Goal: Obtain resource: Download file/media

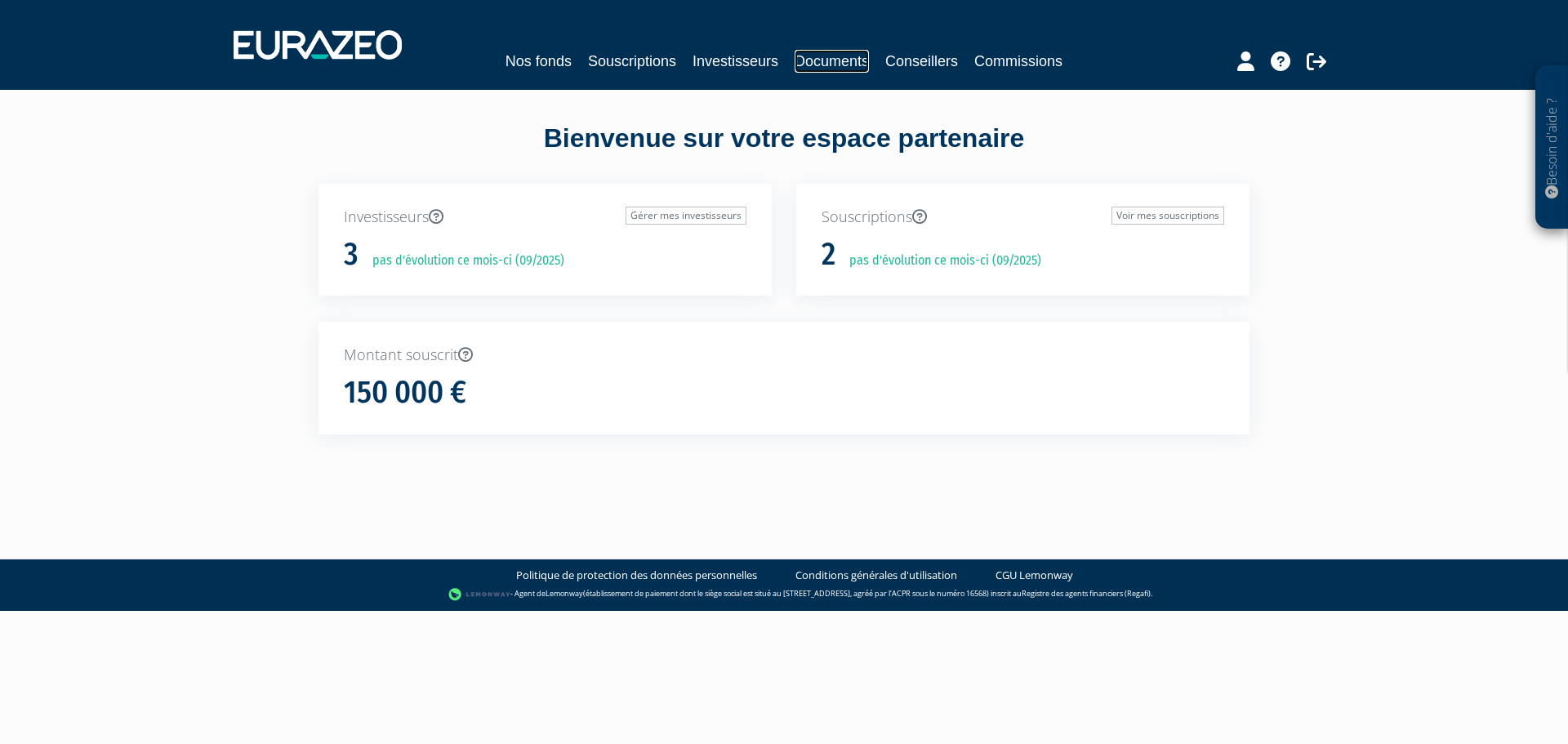
click at [828, 61] on link "Documents" at bounding box center [832, 61] width 74 height 23
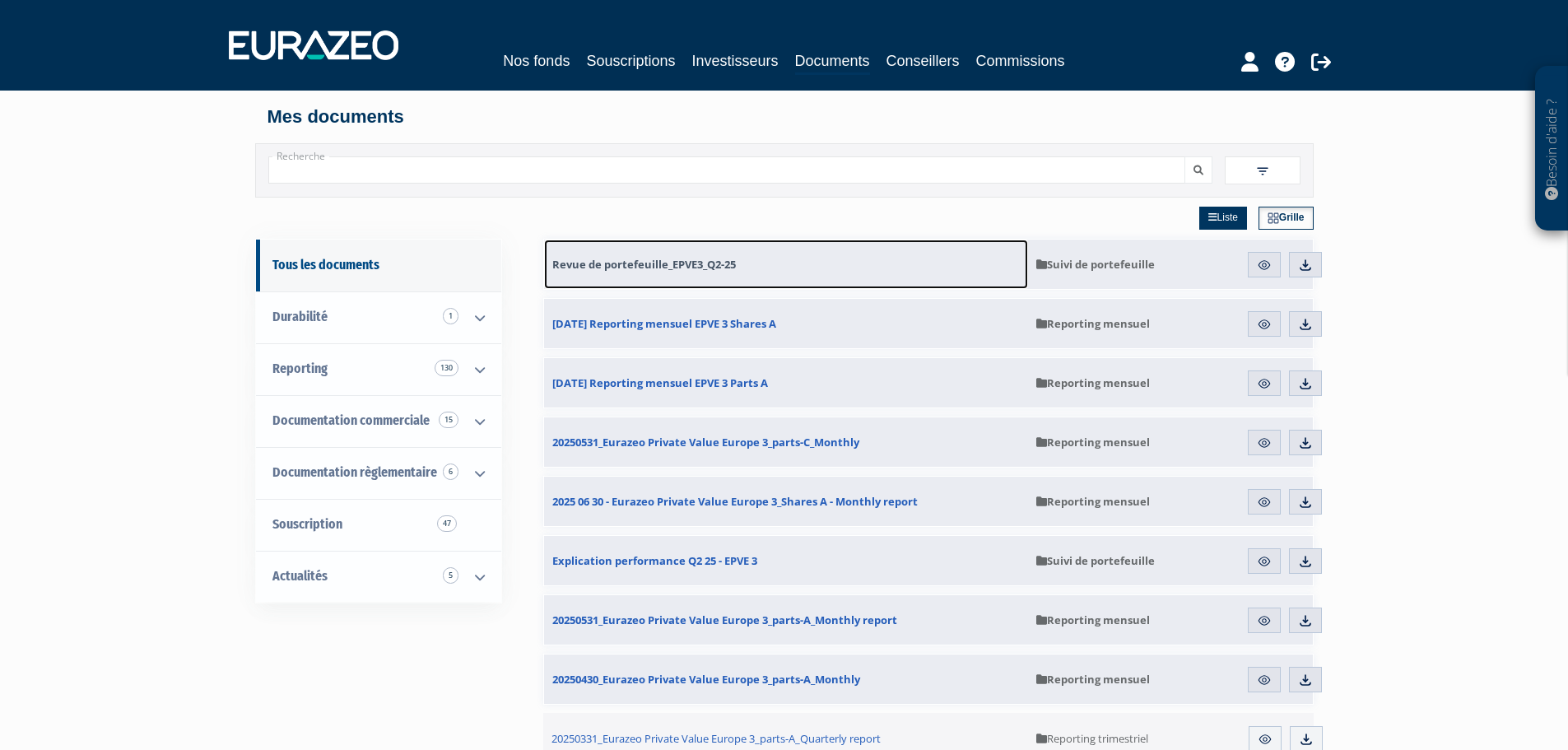
click at [641, 260] on span "Revue de portefeuille_EPVE3_Q2-25" at bounding box center [644, 264] width 184 height 15
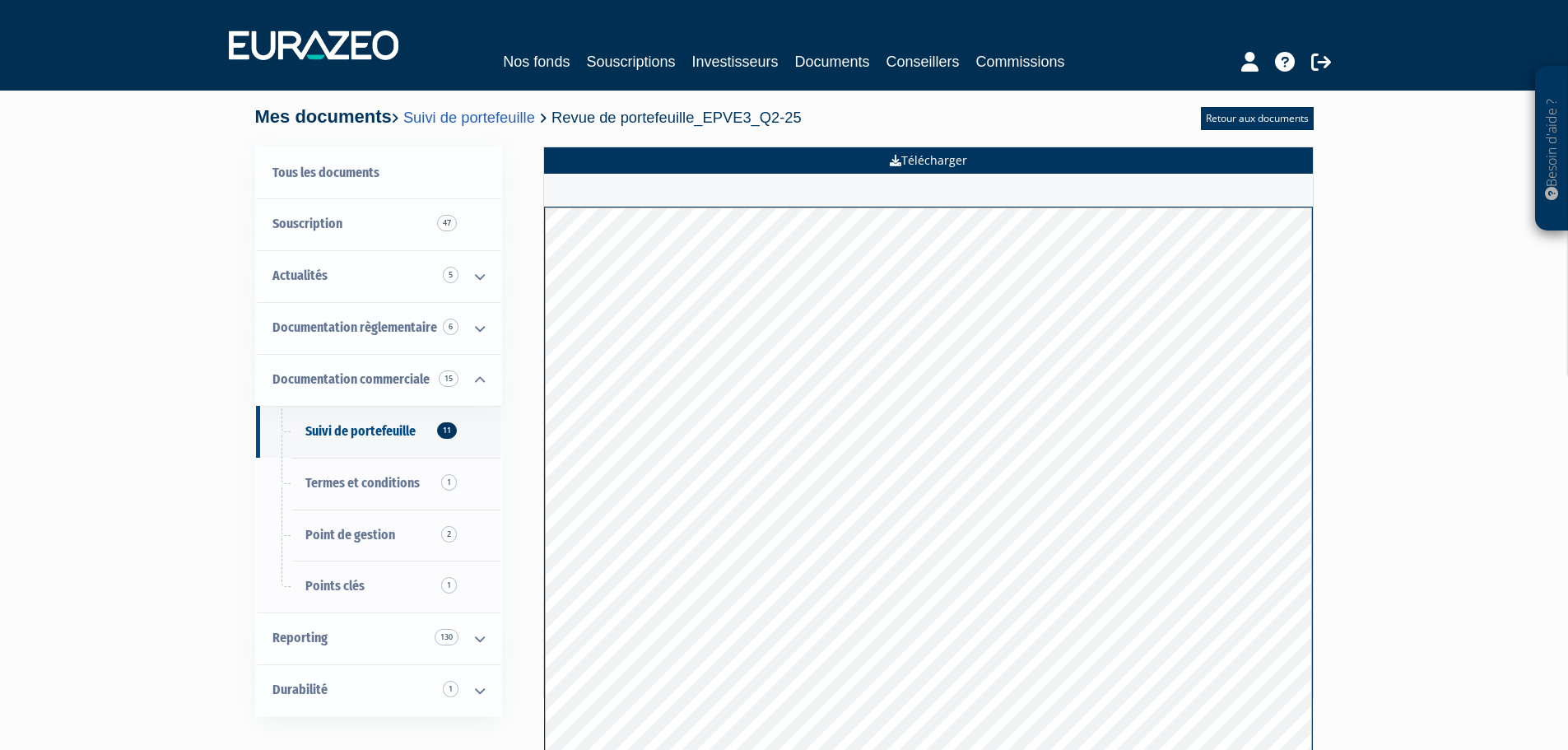
click at [923, 165] on link "Télécharger" at bounding box center [928, 160] width 769 height 27
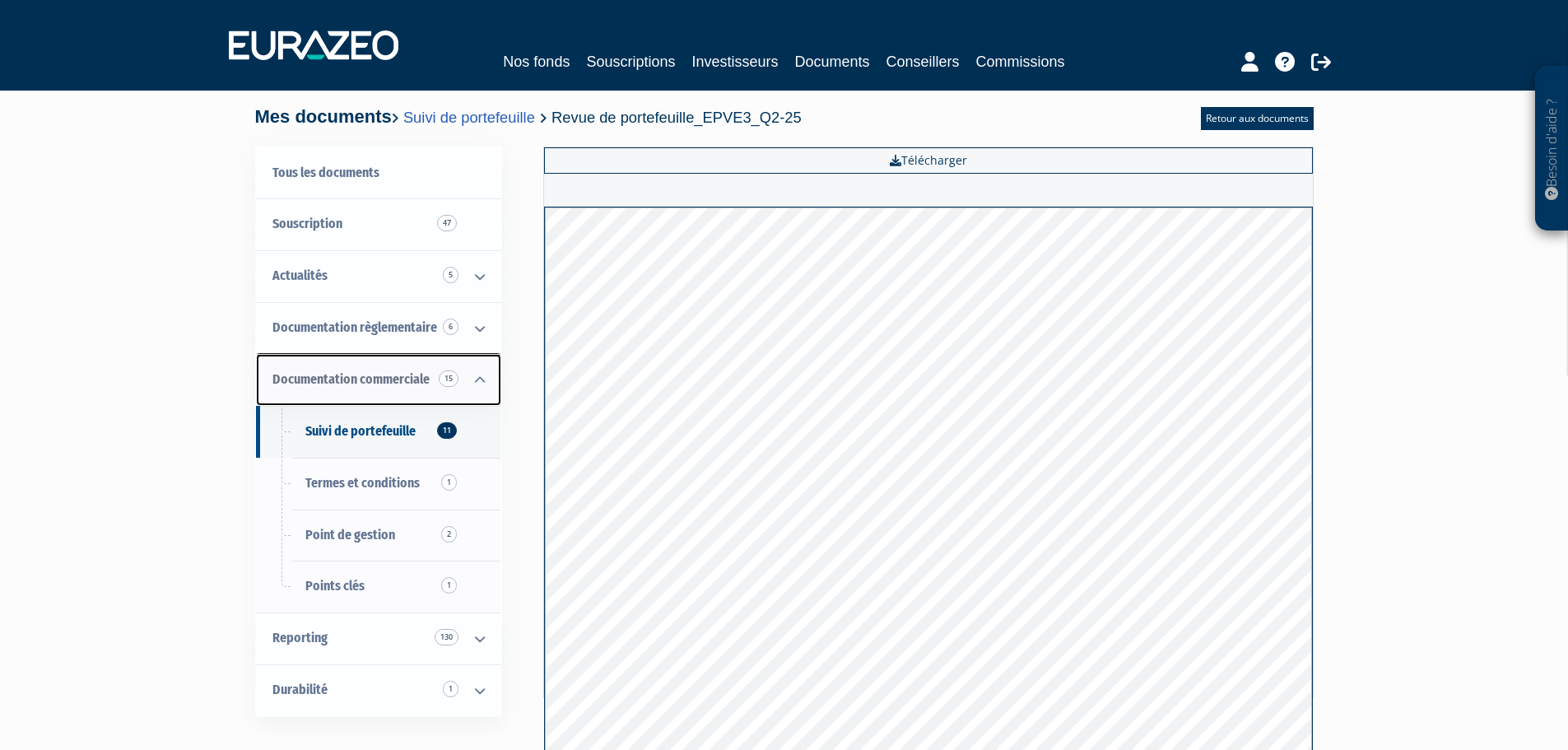
click at [343, 373] on span "Documentation commerciale 15" at bounding box center [351, 379] width 157 height 16
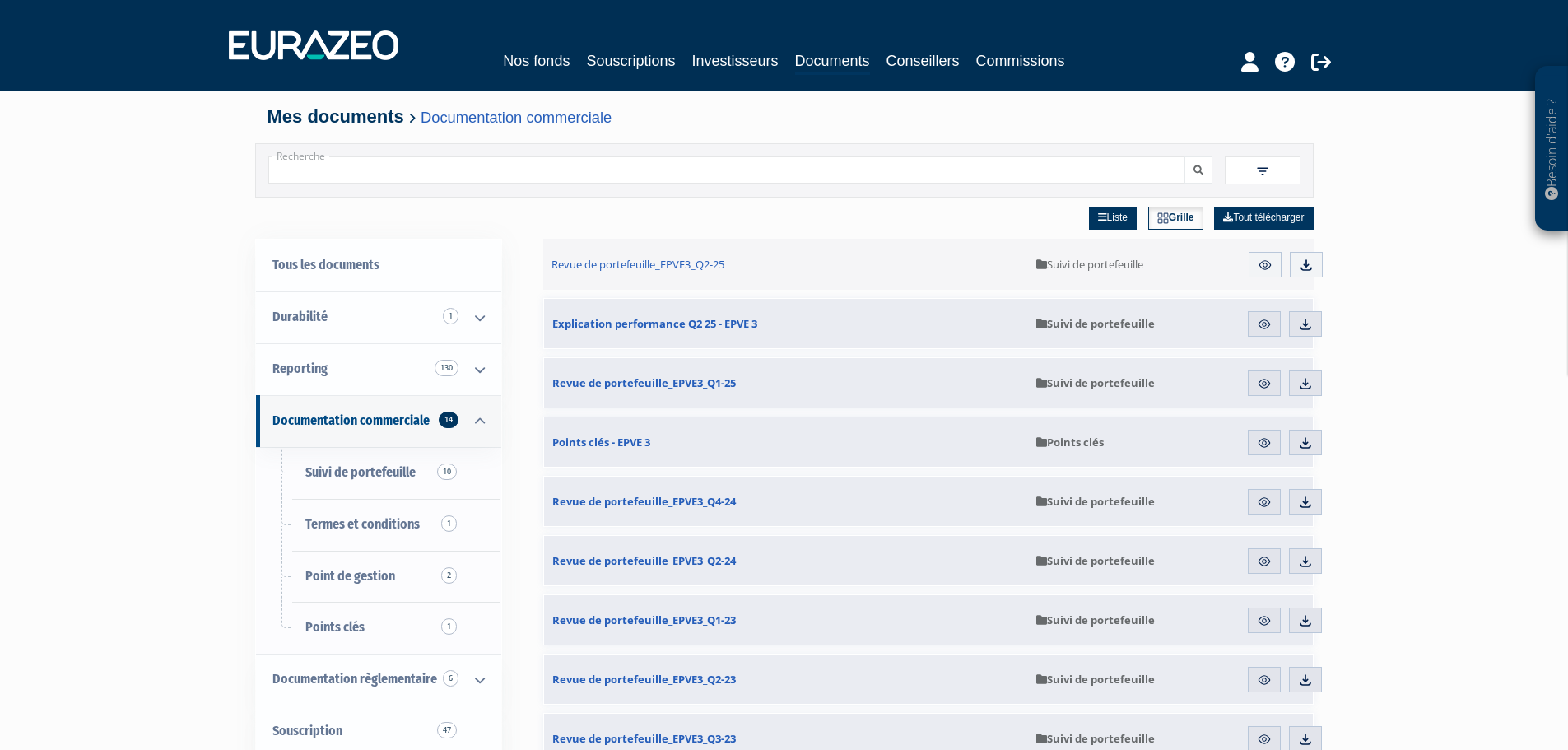
click at [1097, 322] on span "Suivi de portefeuille" at bounding box center [1095, 323] width 118 height 15
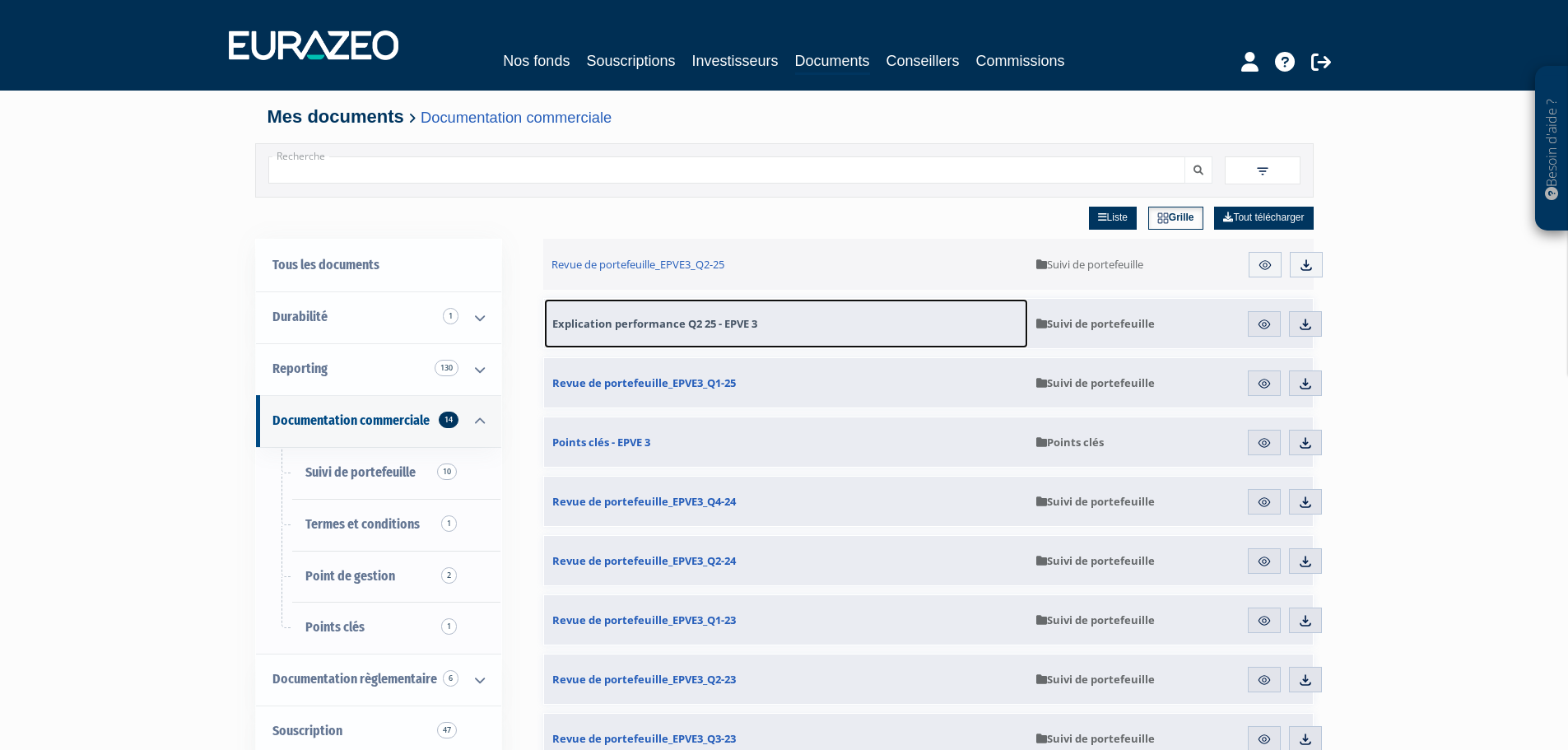
click at [665, 329] on span "Explication performance Q2 25 - EPVE 3" at bounding box center [655, 323] width 205 height 15
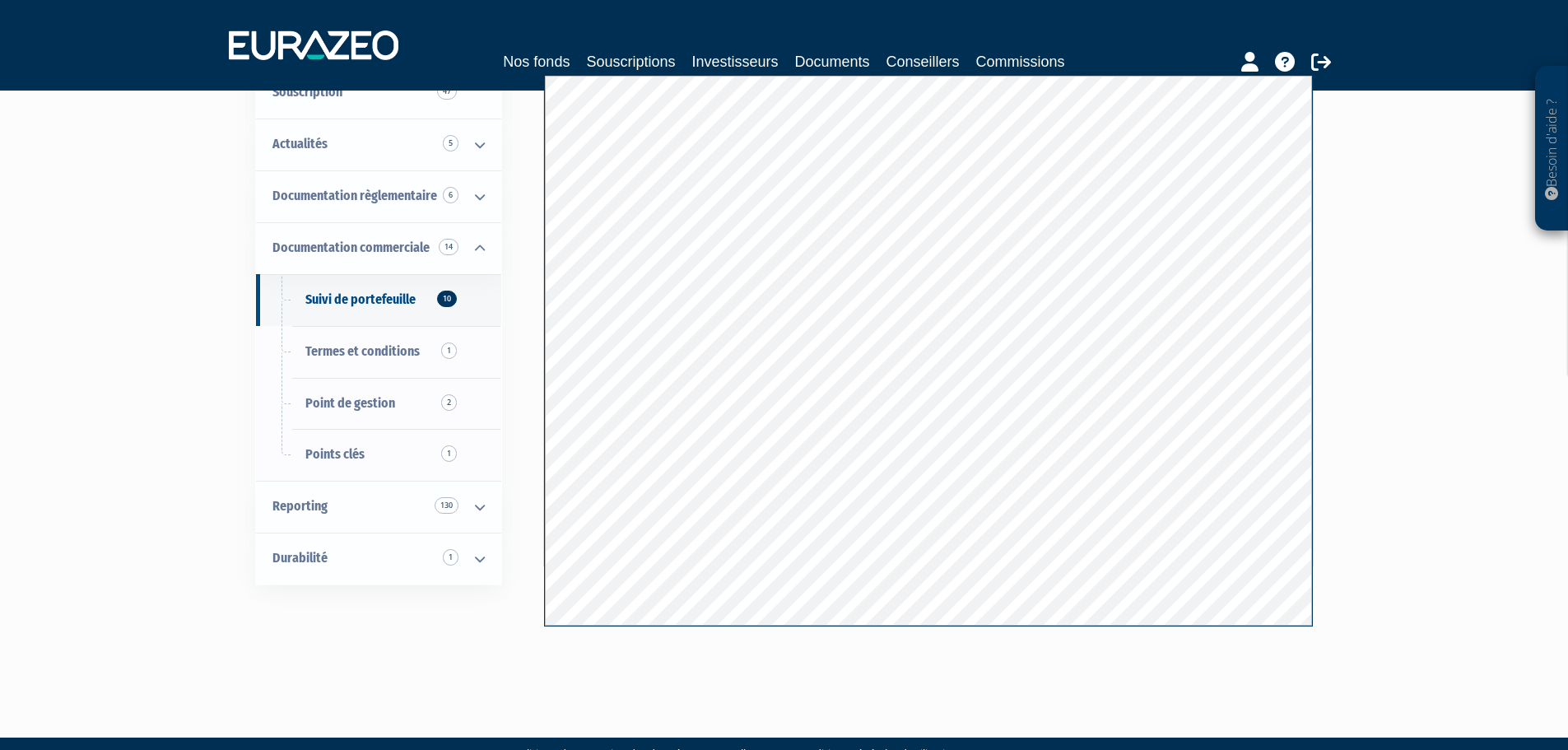
scroll to position [171, 0]
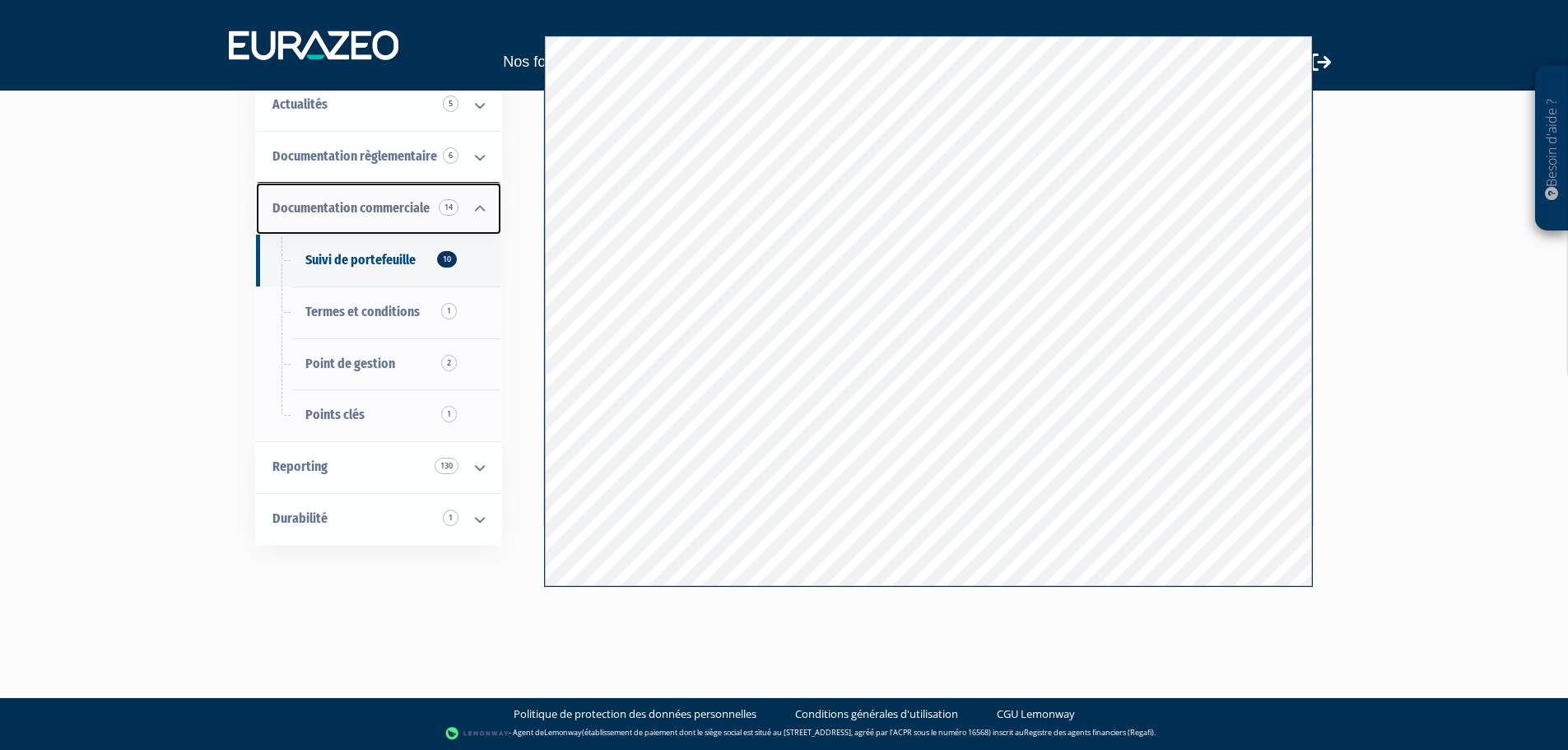
click at [344, 210] on span "Documentation commerciale 14" at bounding box center [351, 208] width 157 height 16
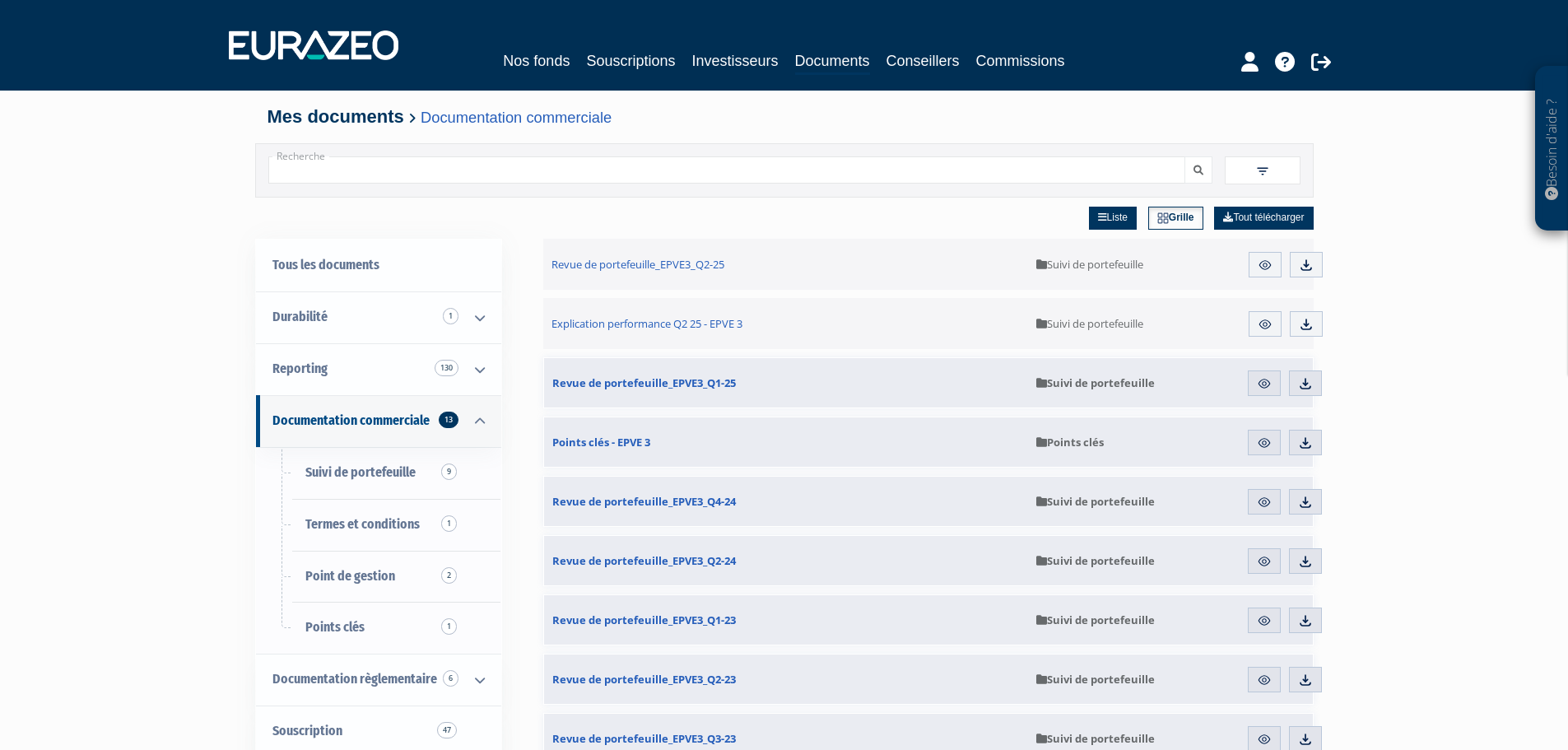
click at [1071, 385] on span "Suivi de portefeuille" at bounding box center [1095, 382] width 118 height 15
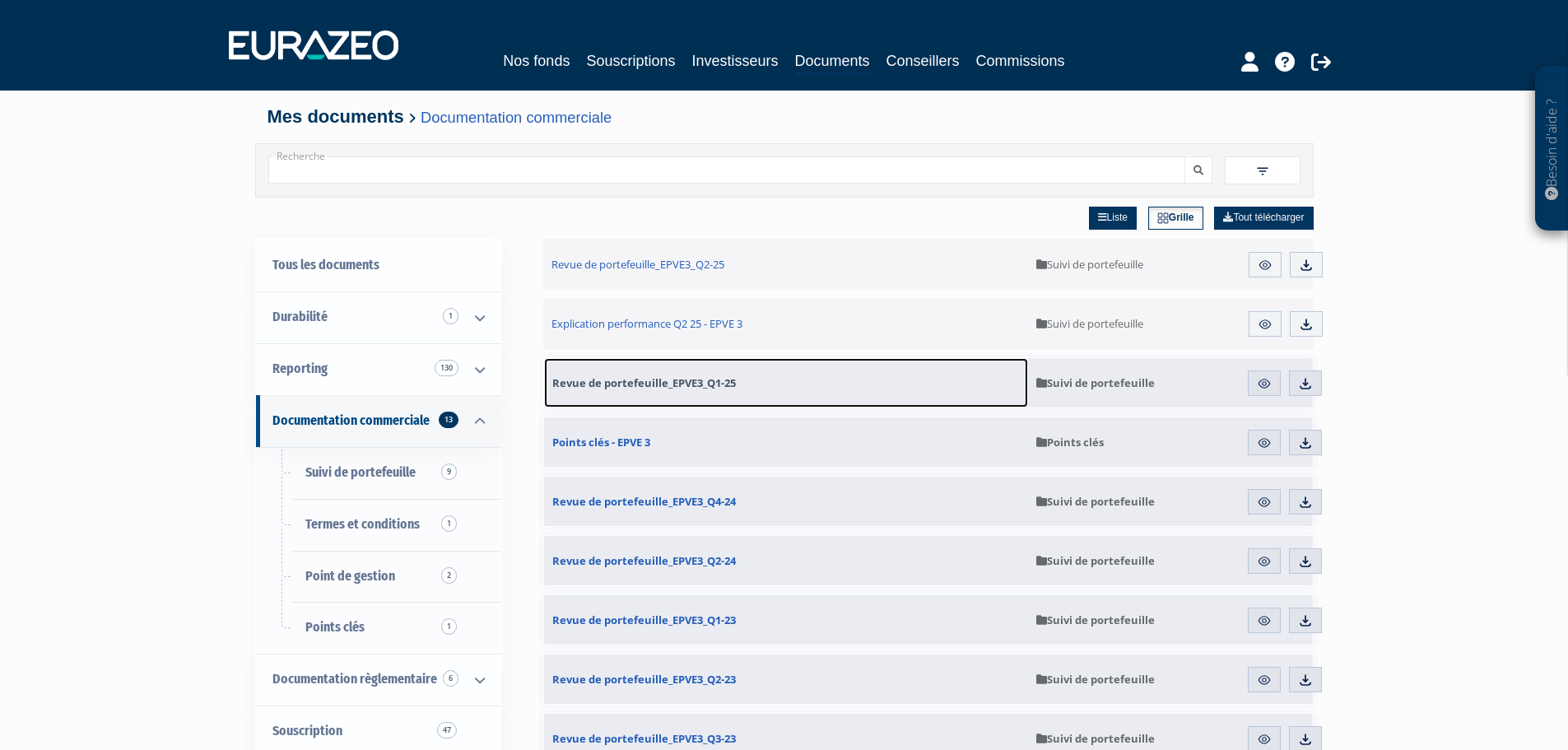
click at [590, 378] on span "Revue de portefeuille_EPVE3_Q1-25" at bounding box center [644, 382] width 184 height 15
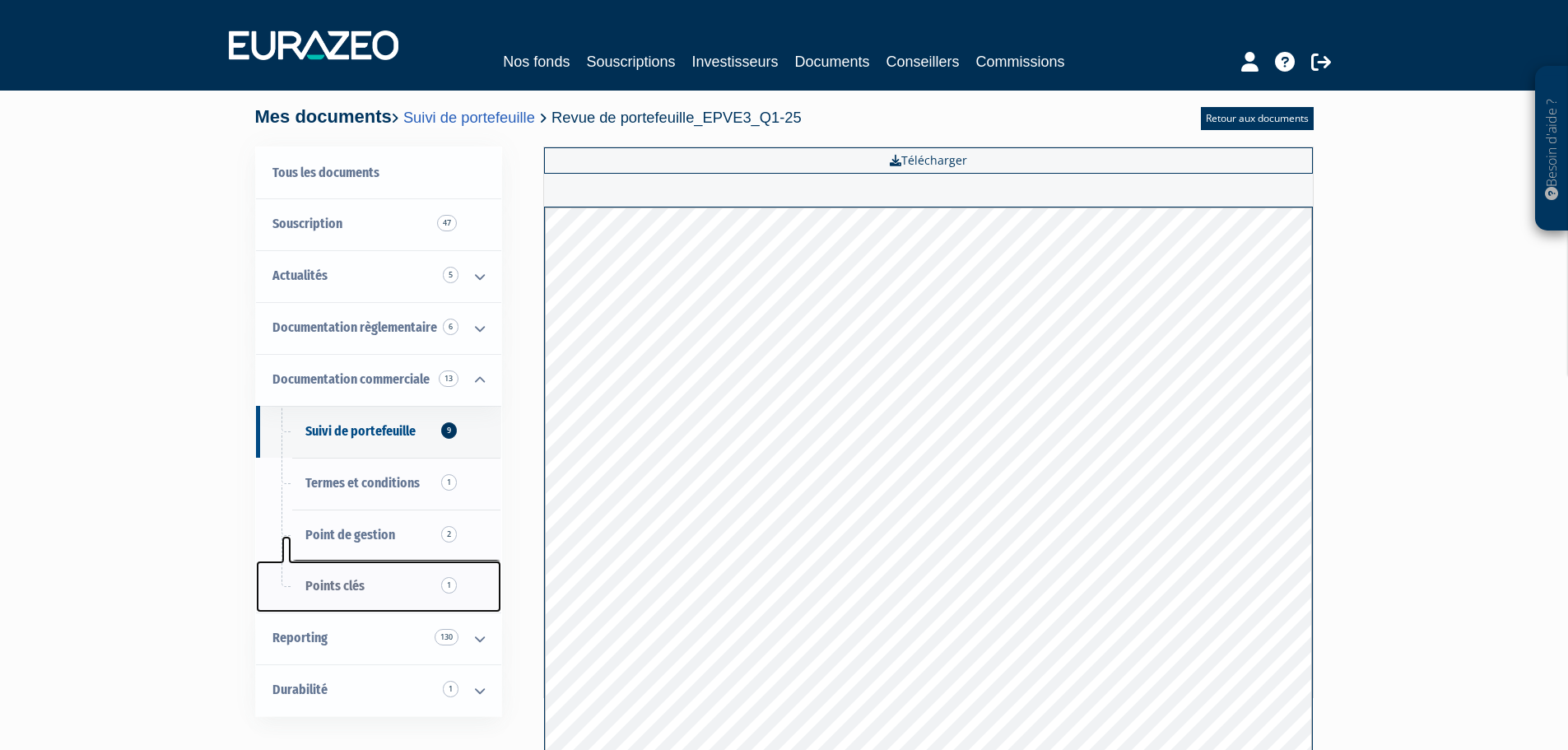
click at [333, 584] on span "Points clés 1" at bounding box center [335, 586] width 60 height 16
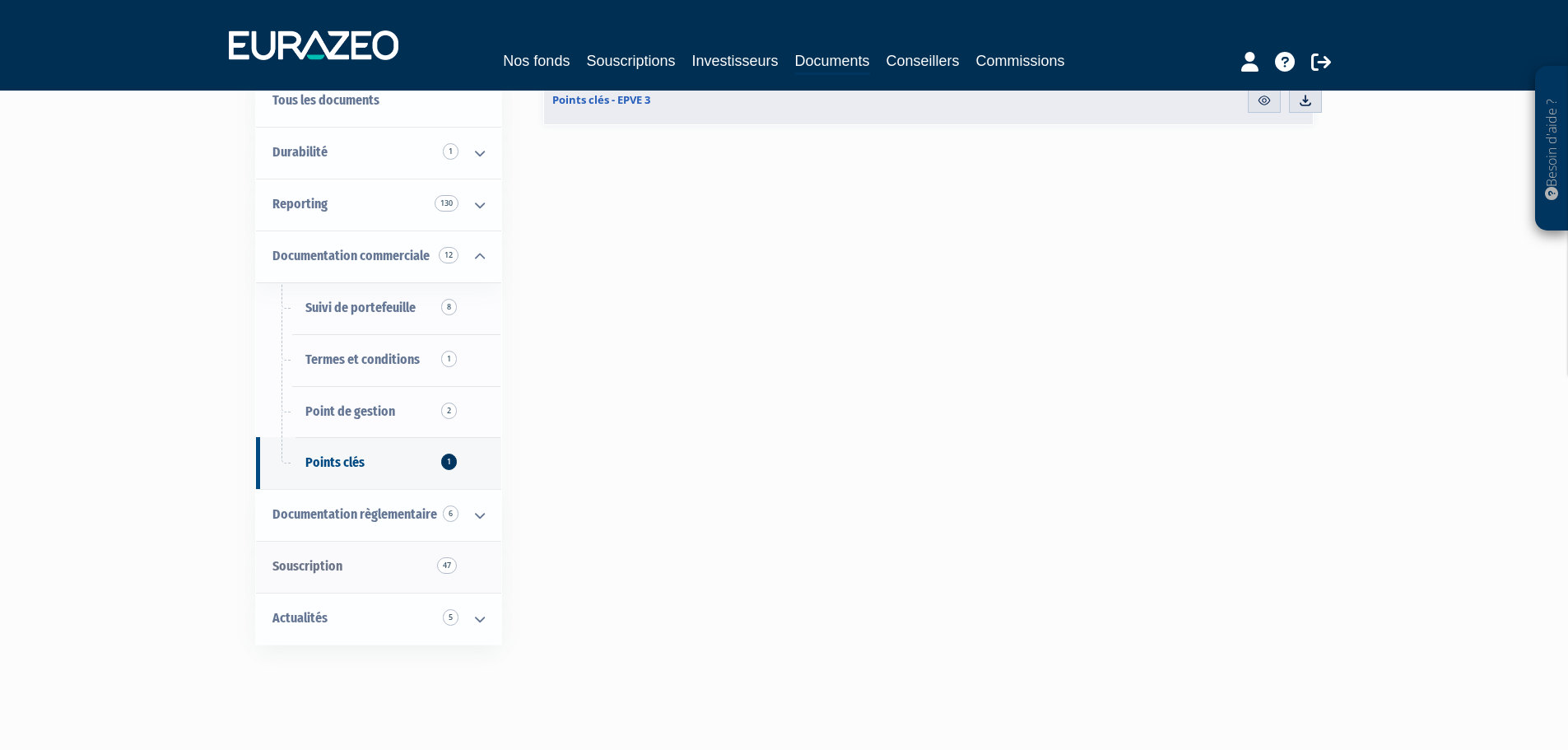
scroll to position [82, 0]
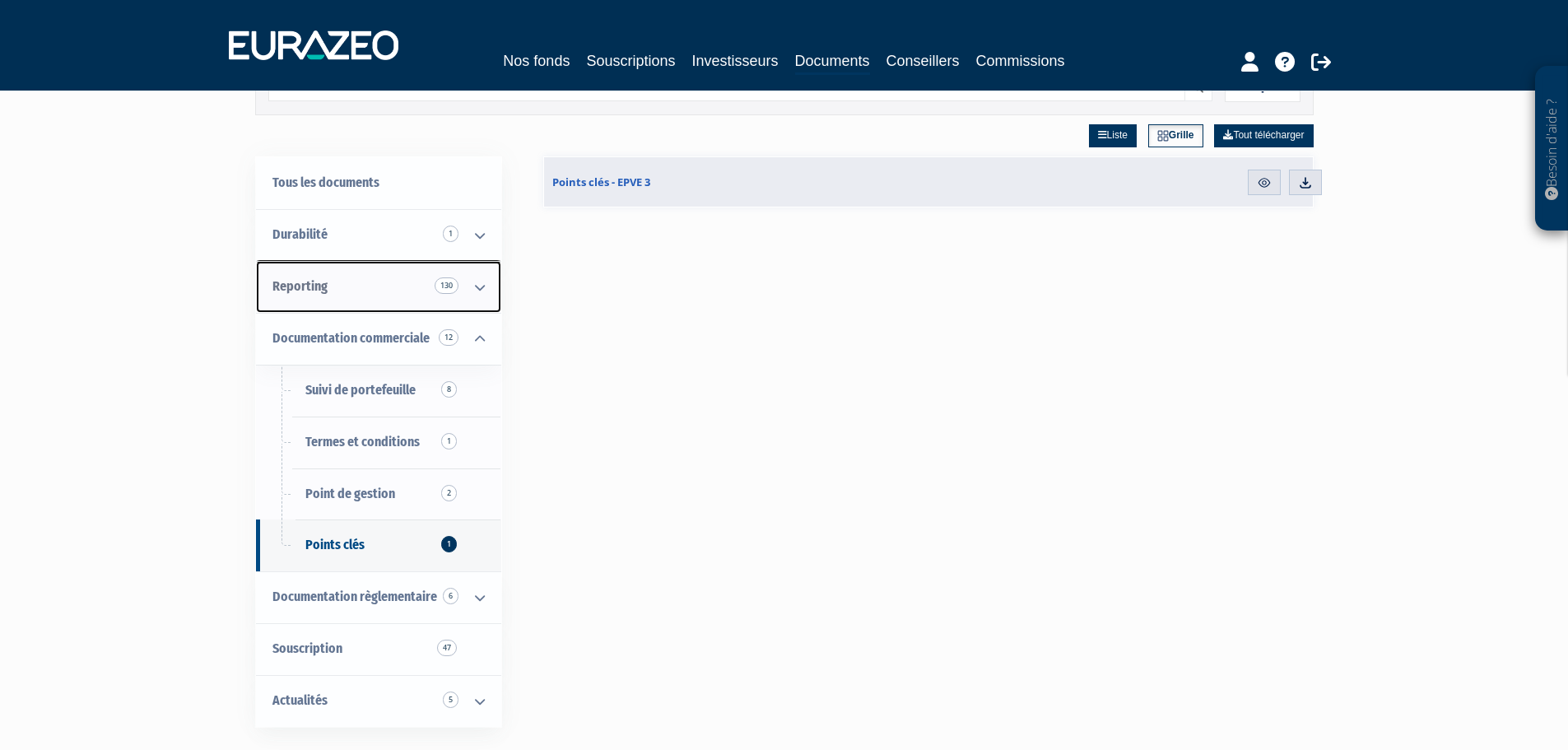
click at [298, 287] on span "Reporting 130" at bounding box center [300, 286] width 55 height 16
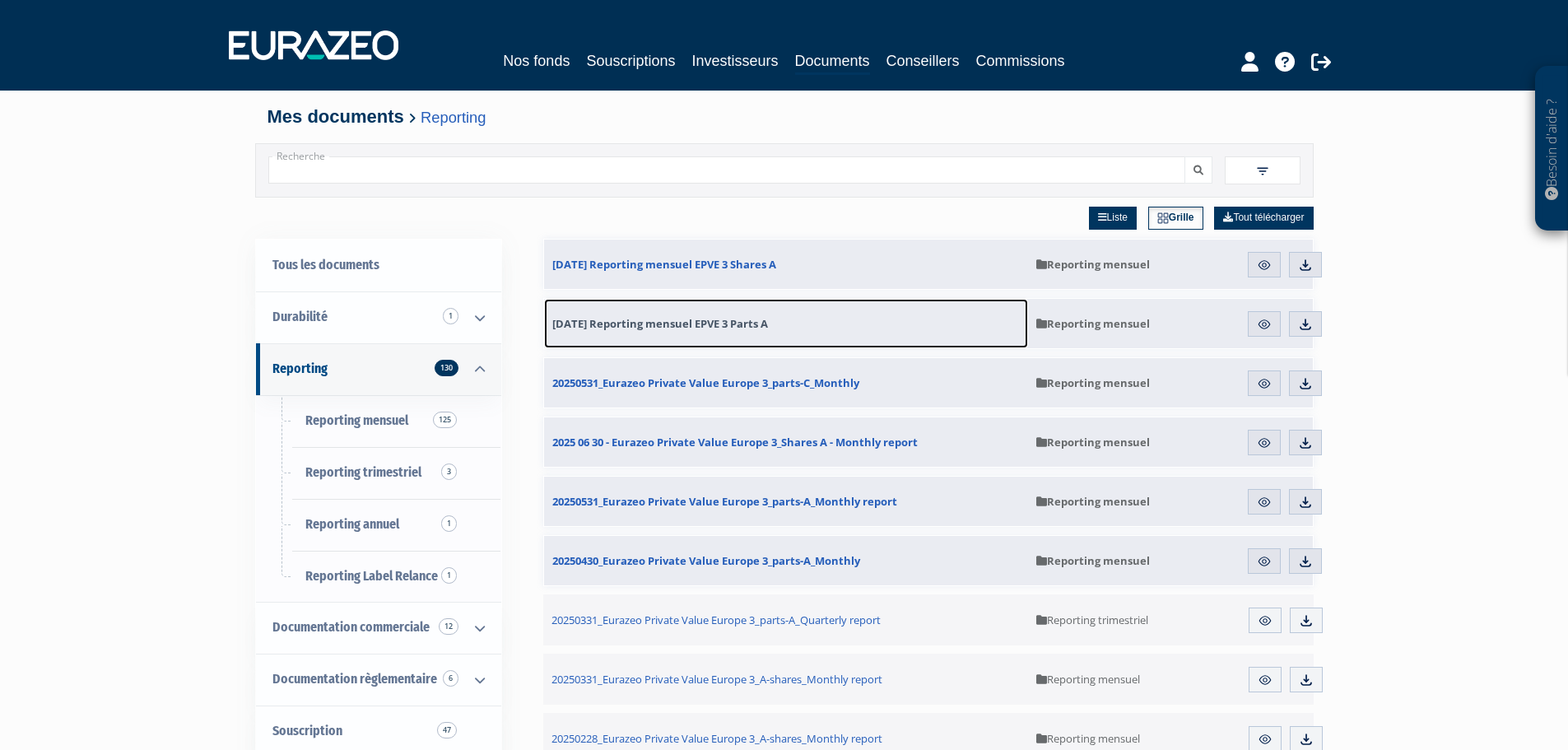
click at [753, 320] on span "30.06.2025 Reporting mensuel EPVE 3 Parts A" at bounding box center [660, 323] width 216 height 15
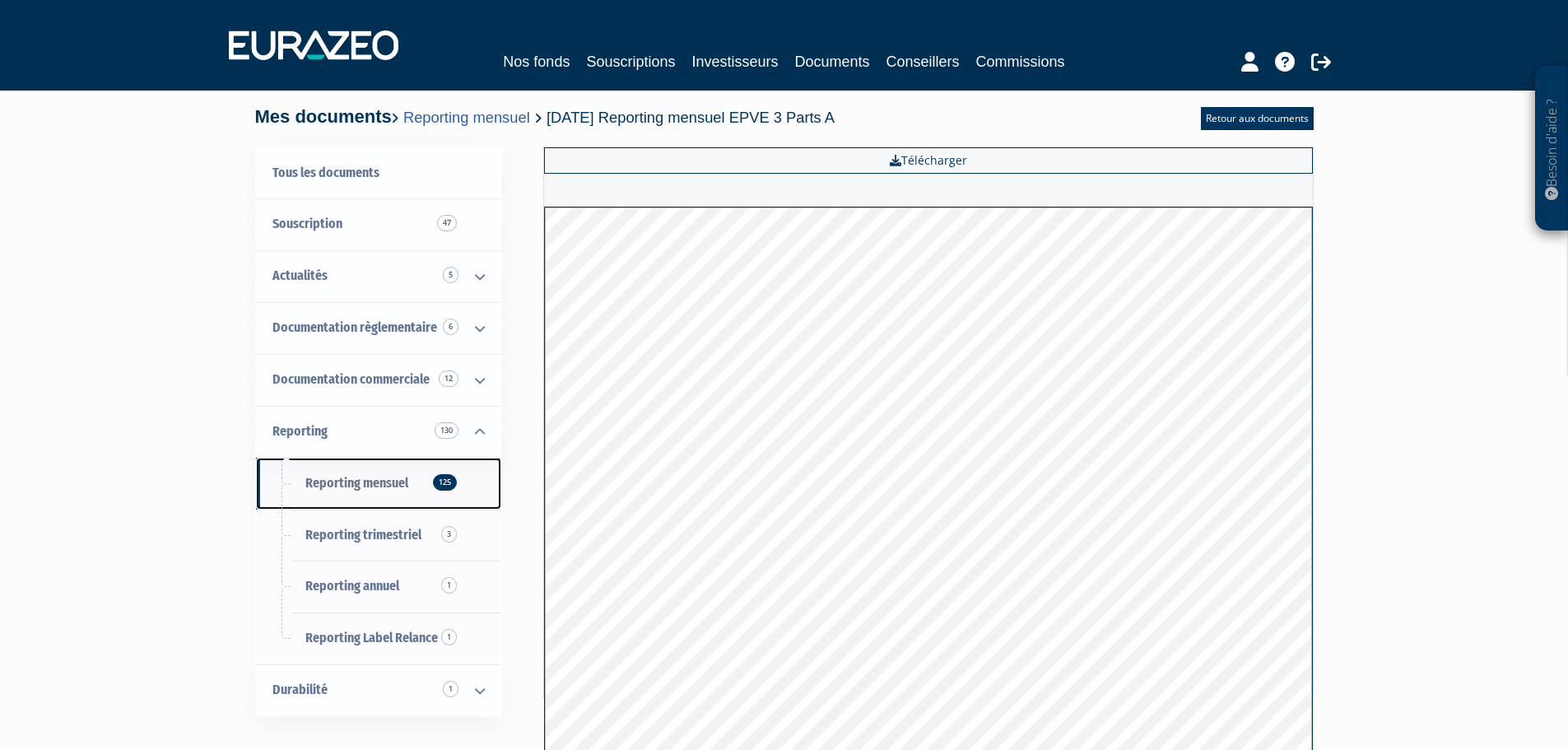
click at [340, 487] on span "Reporting mensuel 125" at bounding box center [356, 483] width 102 height 16
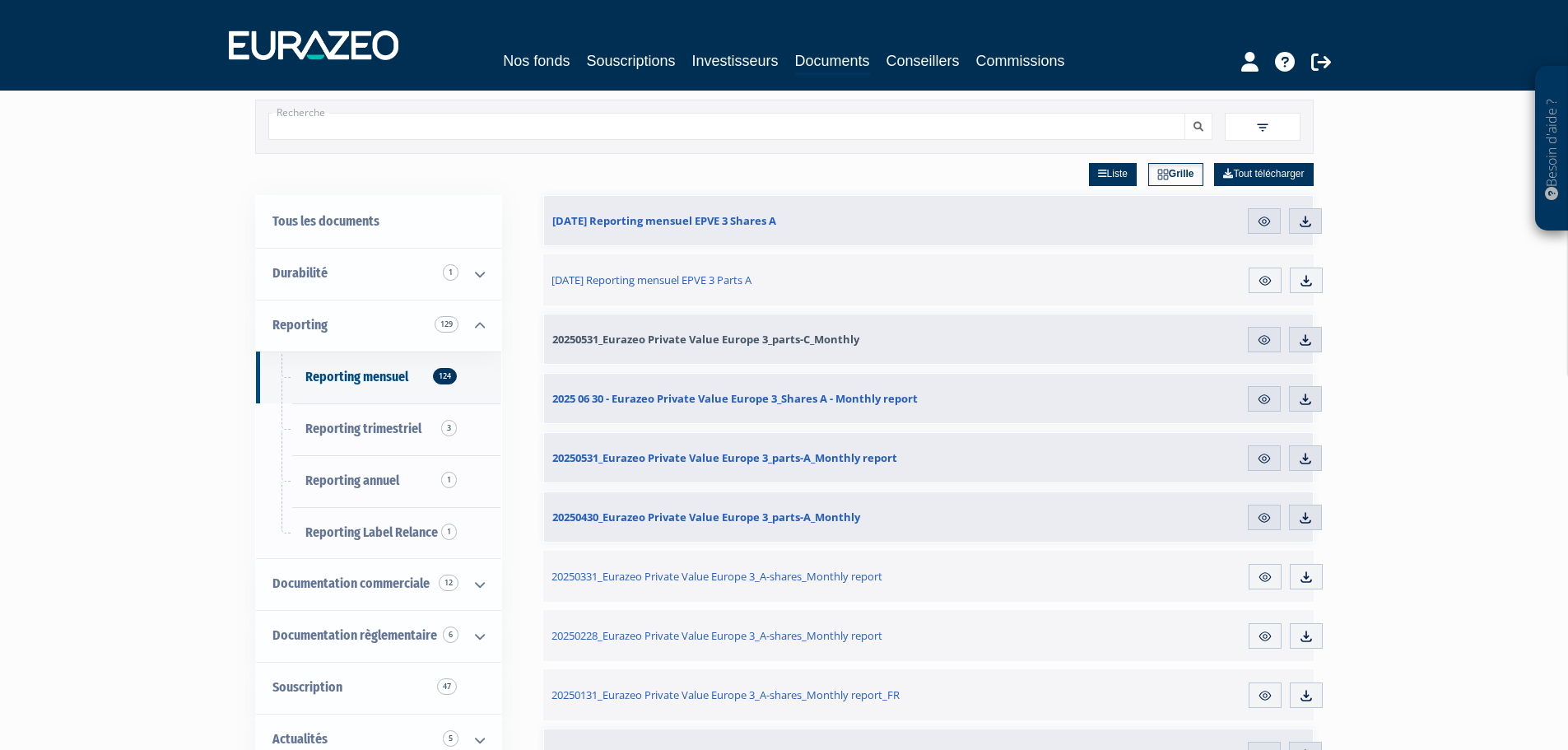
scroll to position [82, 0]
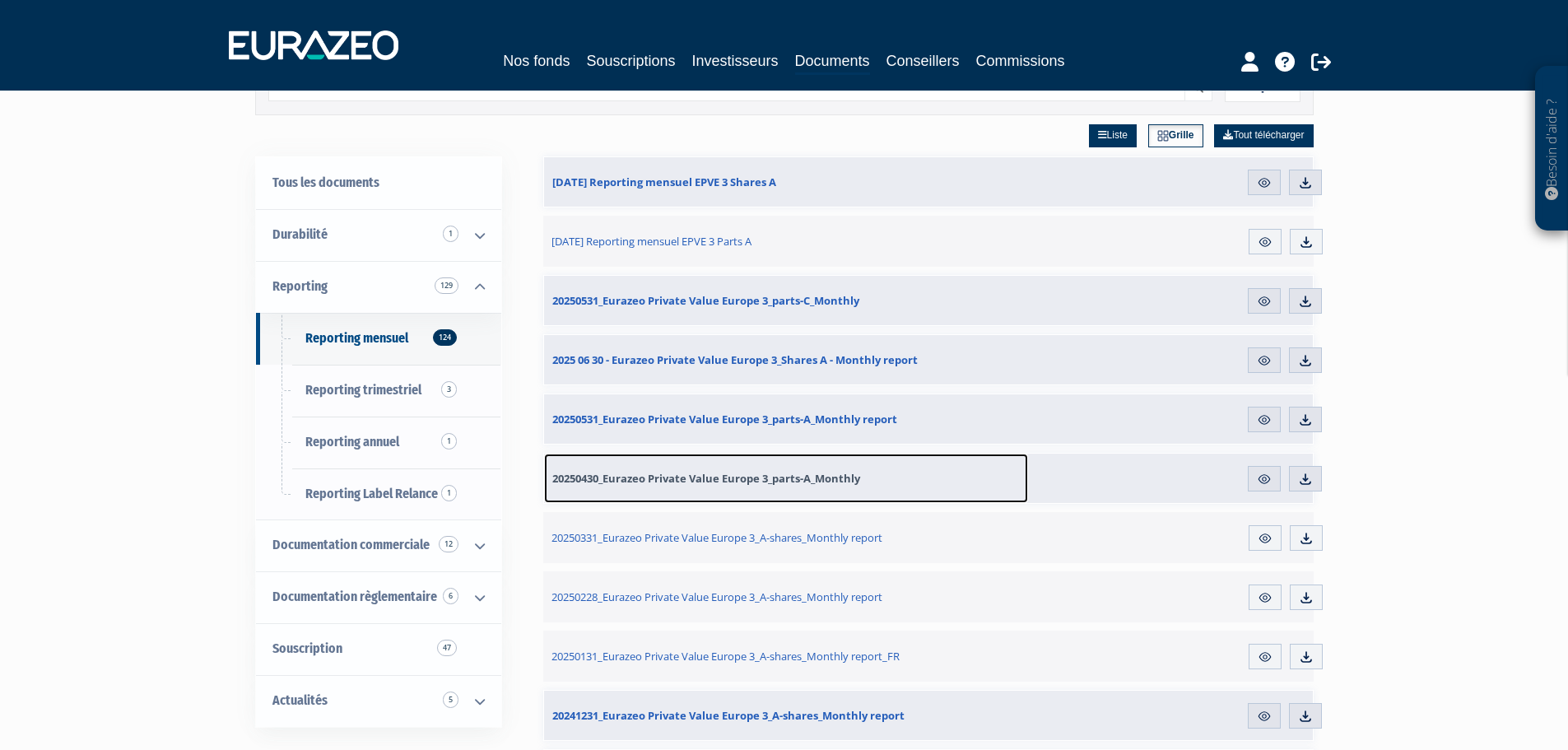
click at [704, 480] on span "20250430_Eurazeo Private Value Europe 3_parts-A_Monthly" at bounding box center [706, 477] width 308 height 15
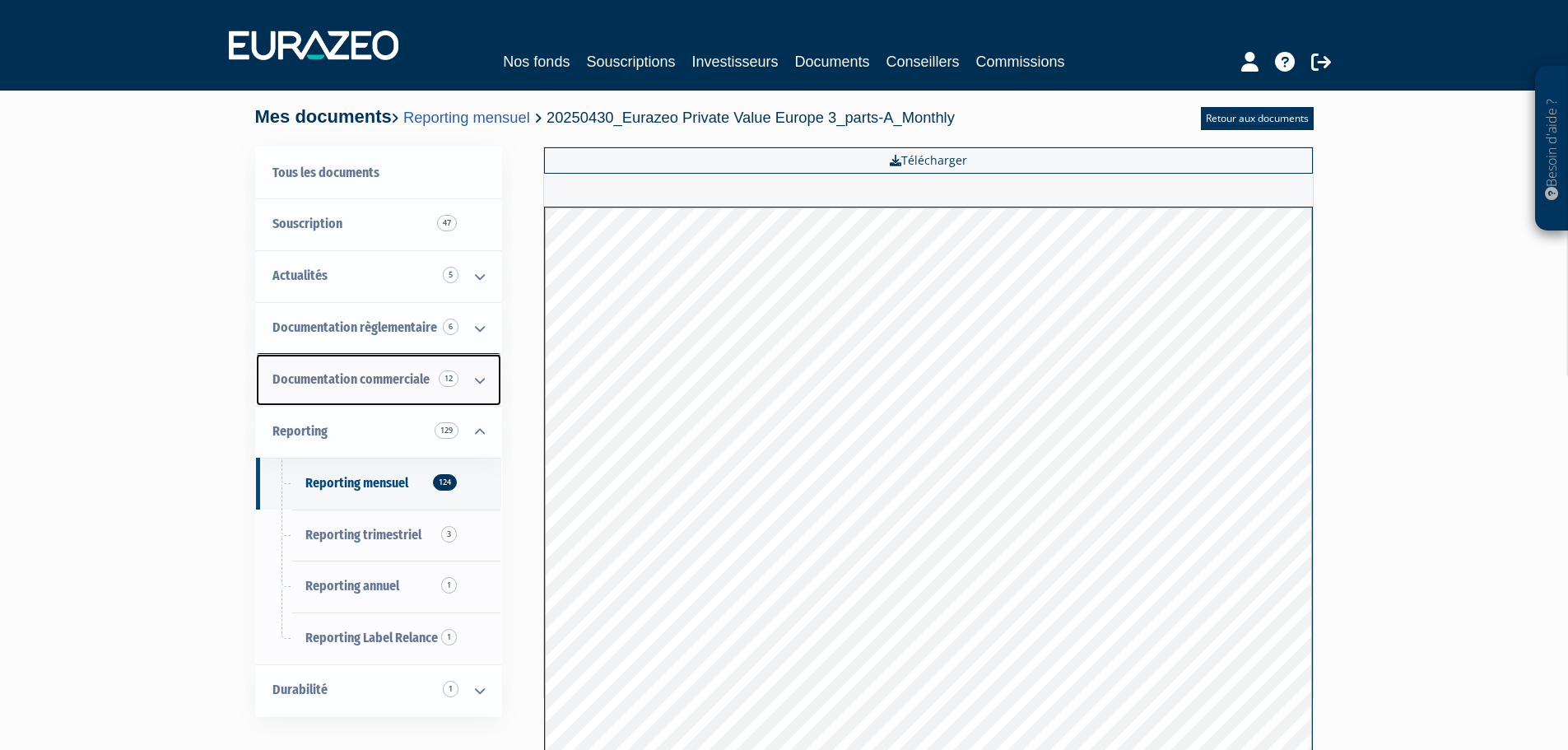
click at [333, 373] on span "Documentation commerciale 12" at bounding box center [351, 379] width 157 height 16
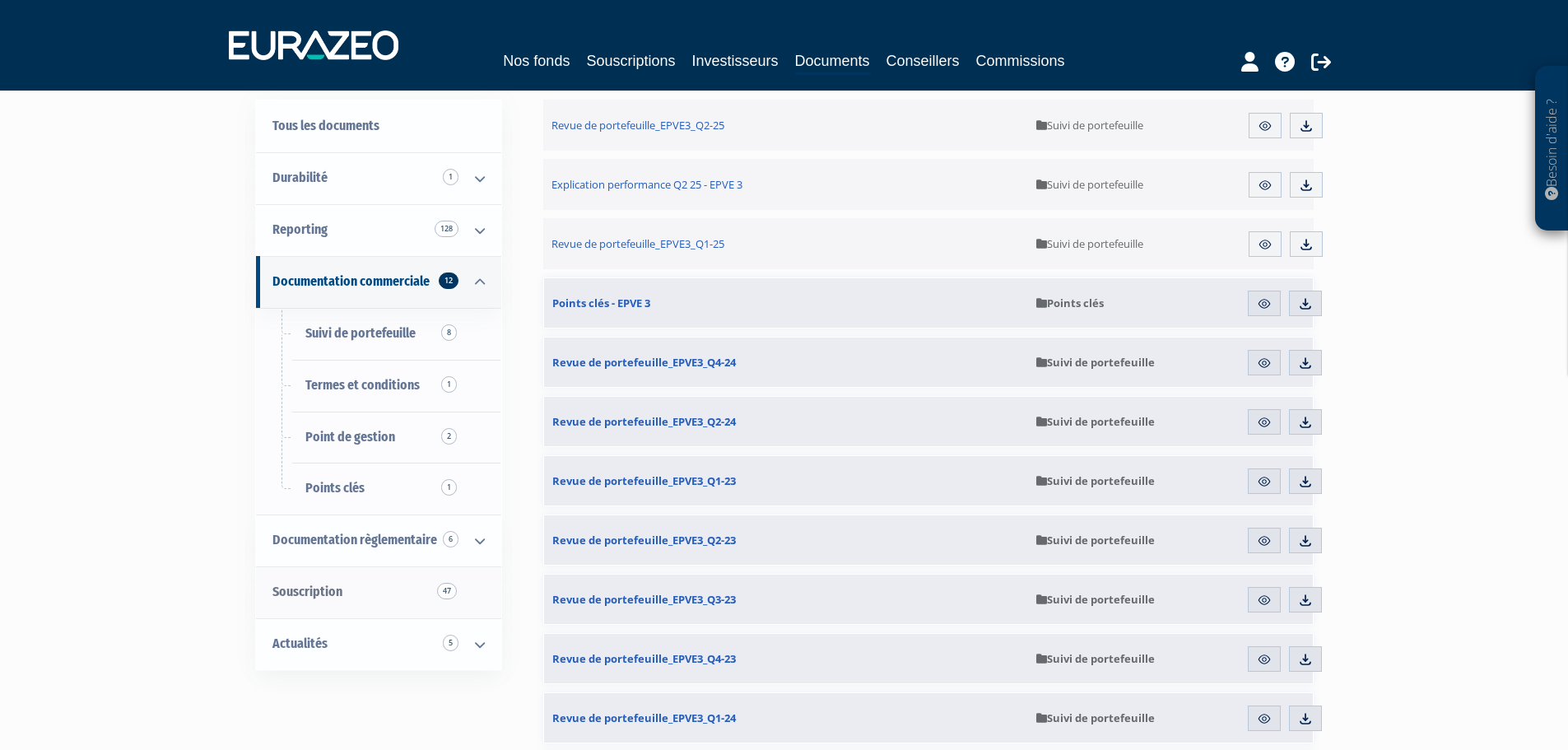
scroll to position [60, 0]
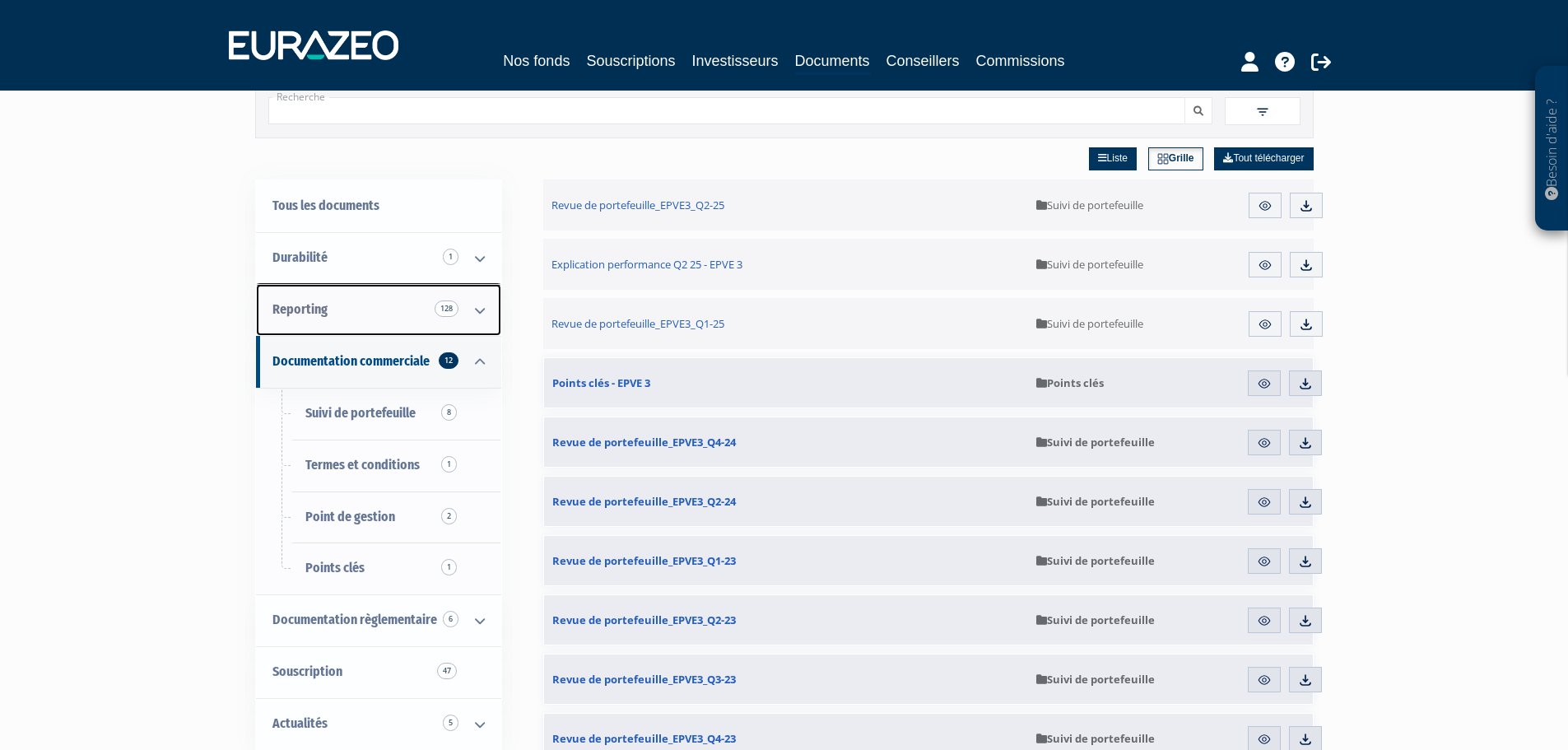
click at [478, 314] on icon at bounding box center [480, 310] width 43 height 51
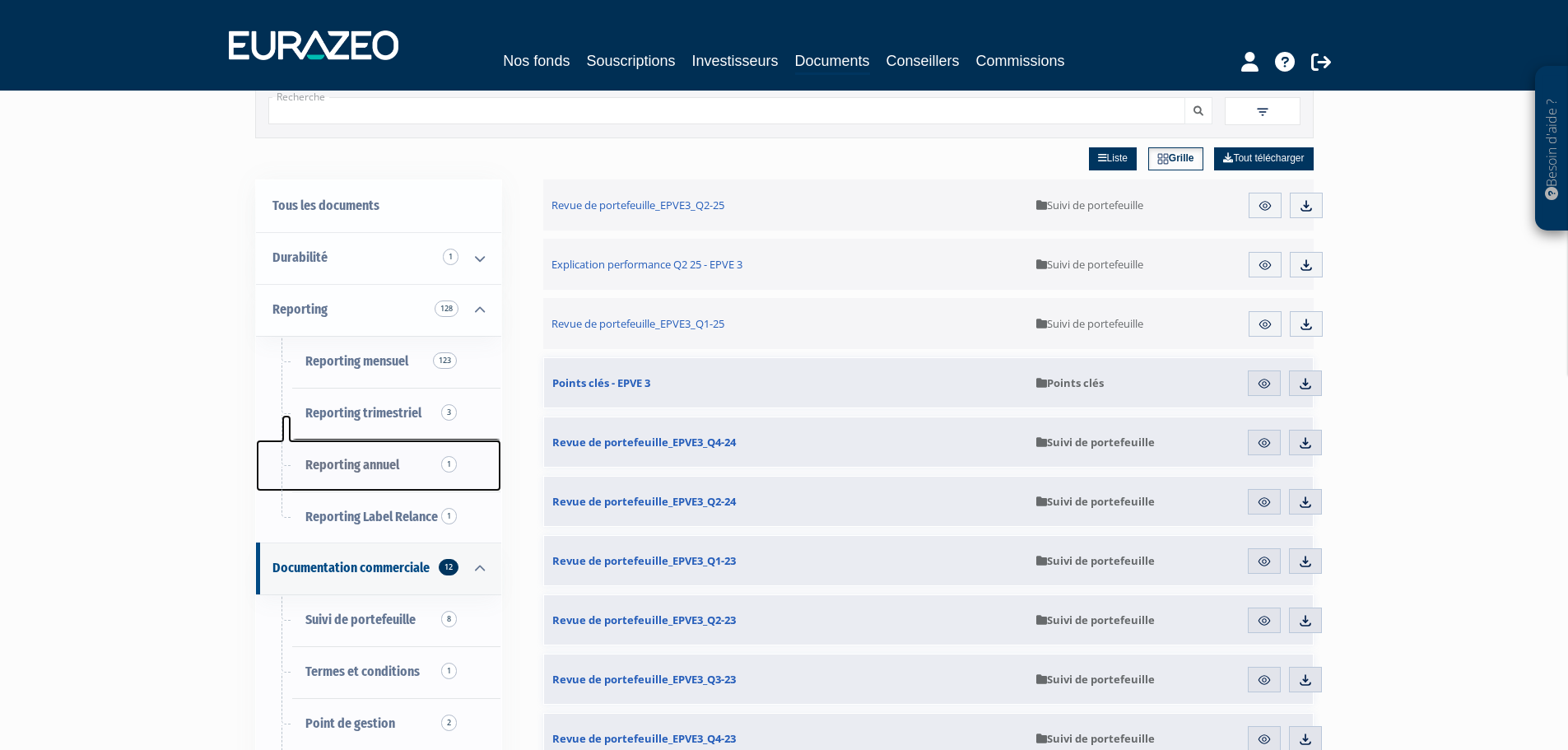
click at [373, 468] on span "Reporting annuel 1" at bounding box center [352, 465] width 94 height 16
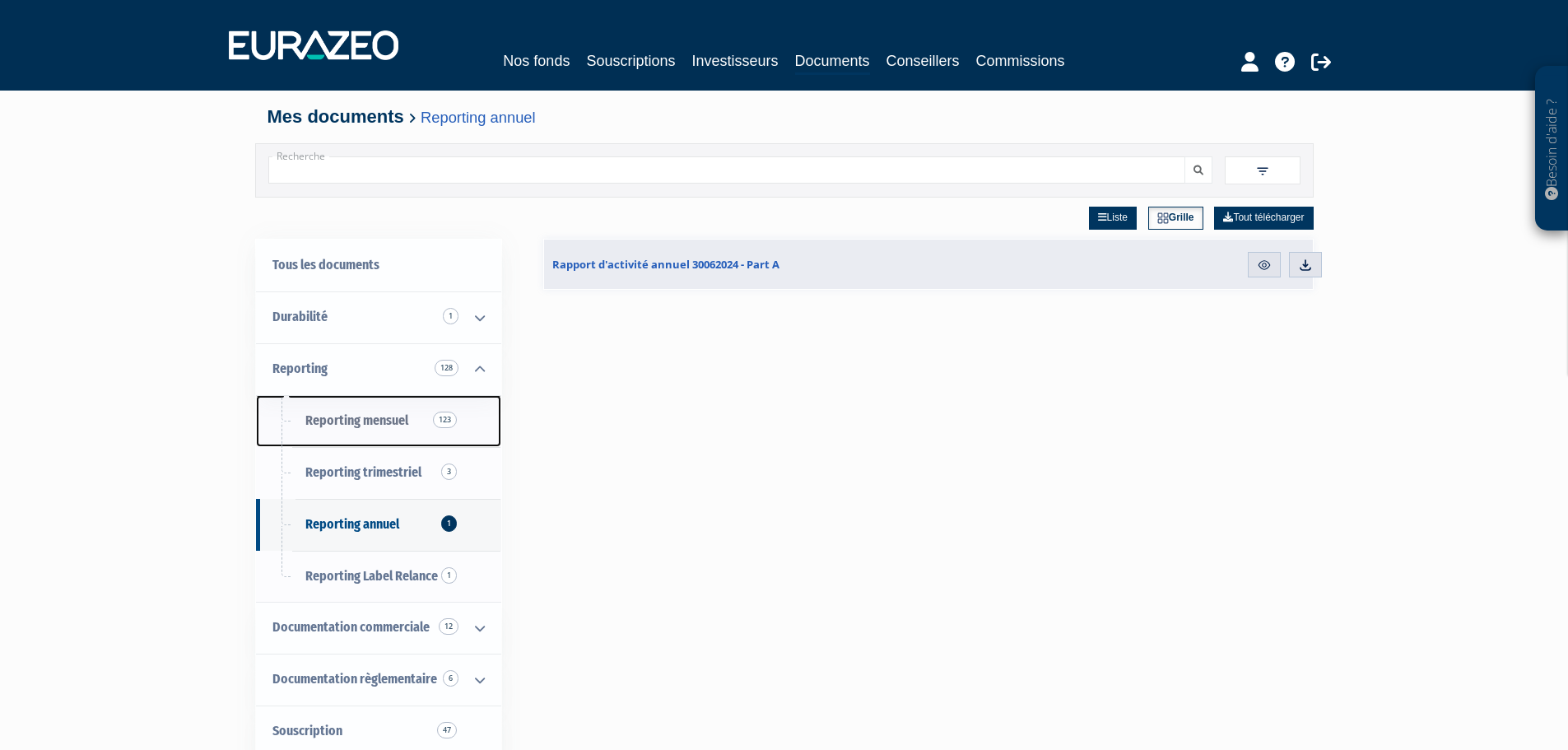
click at [386, 418] on span "Reporting mensuel 123" at bounding box center [356, 420] width 102 height 16
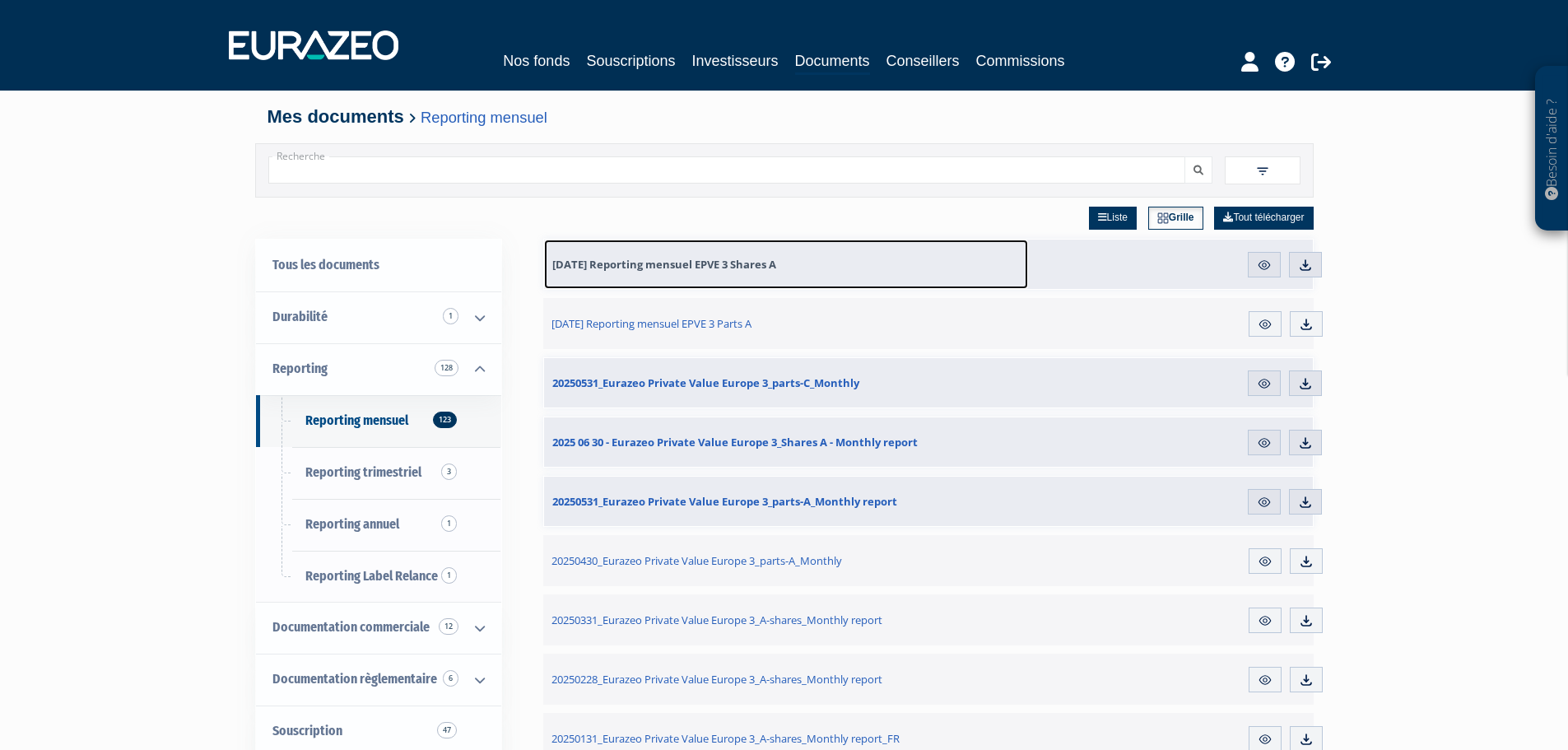
click at [731, 265] on span "30.06.2025 Reporting mensuel EPVE 3 Shares A" at bounding box center [664, 264] width 224 height 15
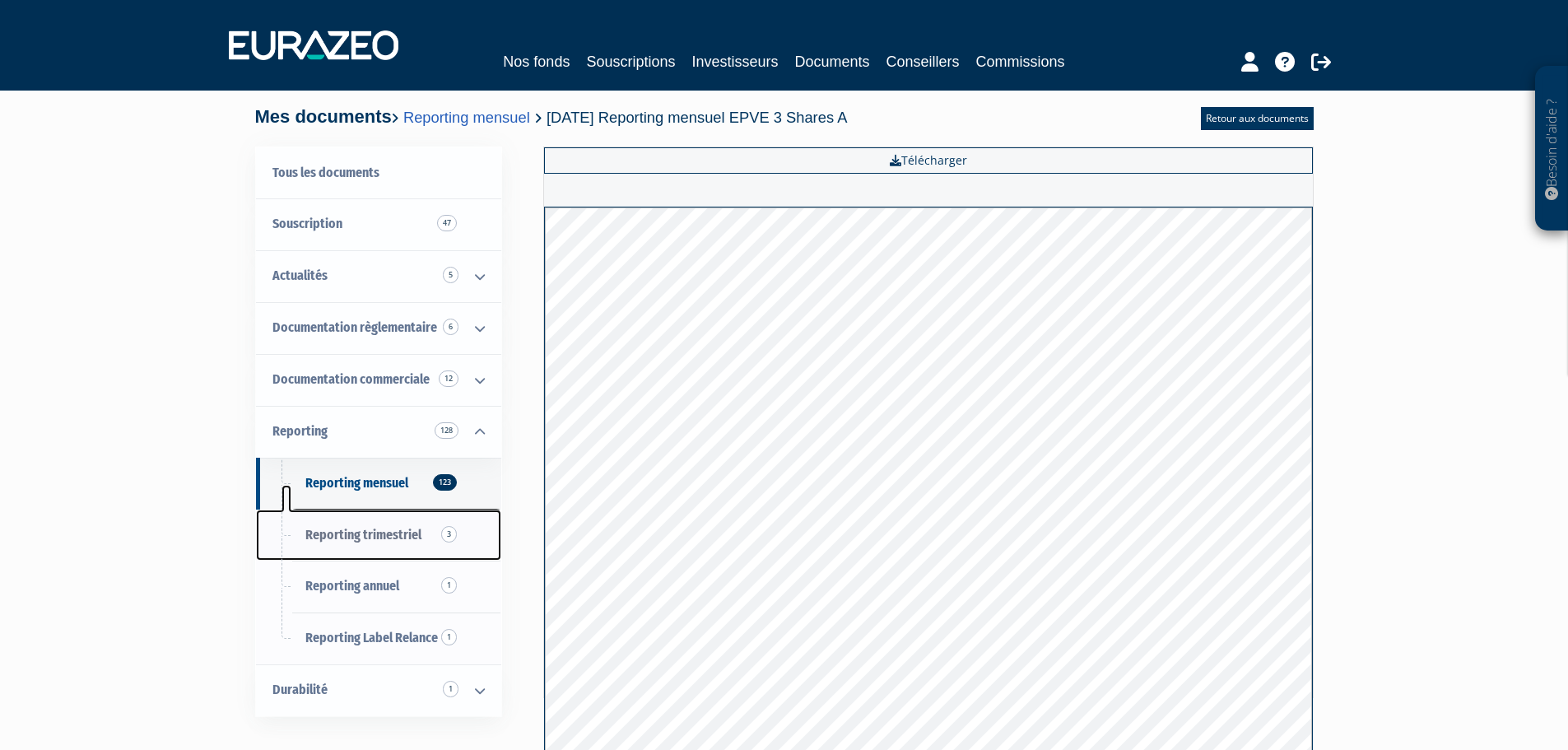
click at [348, 533] on span "Reporting trimestriel 3" at bounding box center [363, 534] width 116 height 16
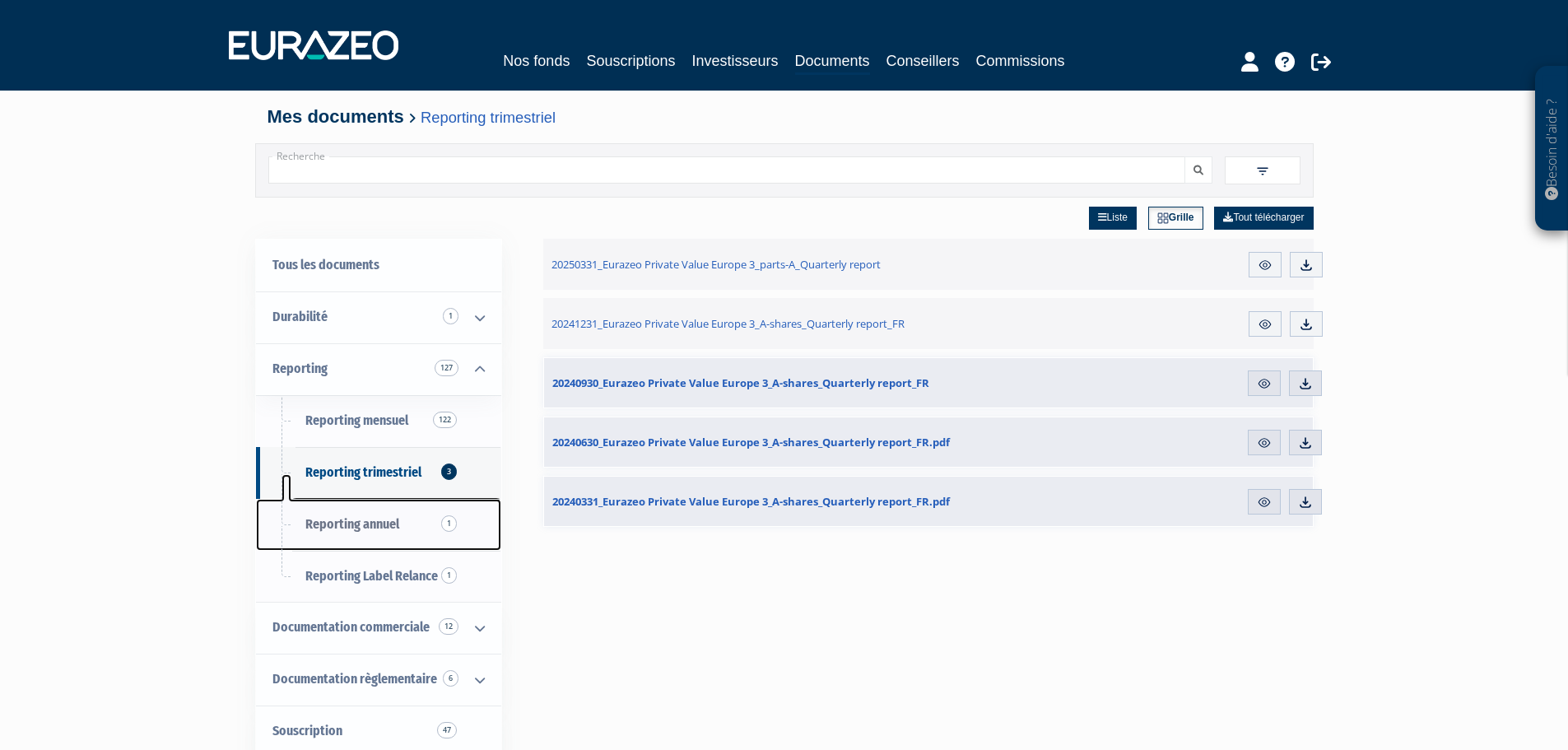
click at [361, 525] on span "Reporting annuel 1" at bounding box center [352, 524] width 94 height 16
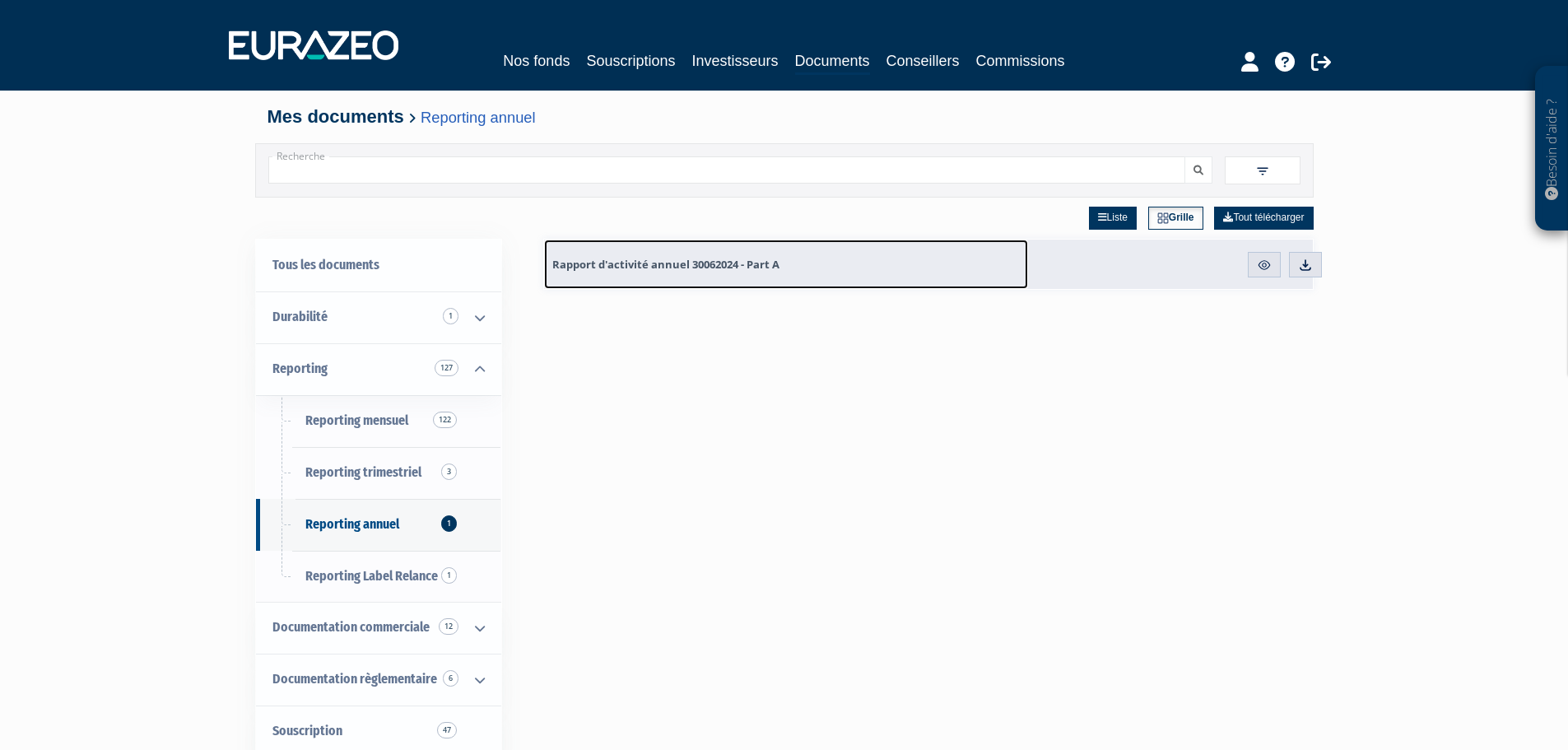
click at [680, 264] on span "Rapport d'activité annuel 30062024 - Part A" at bounding box center [666, 264] width 227 height 15
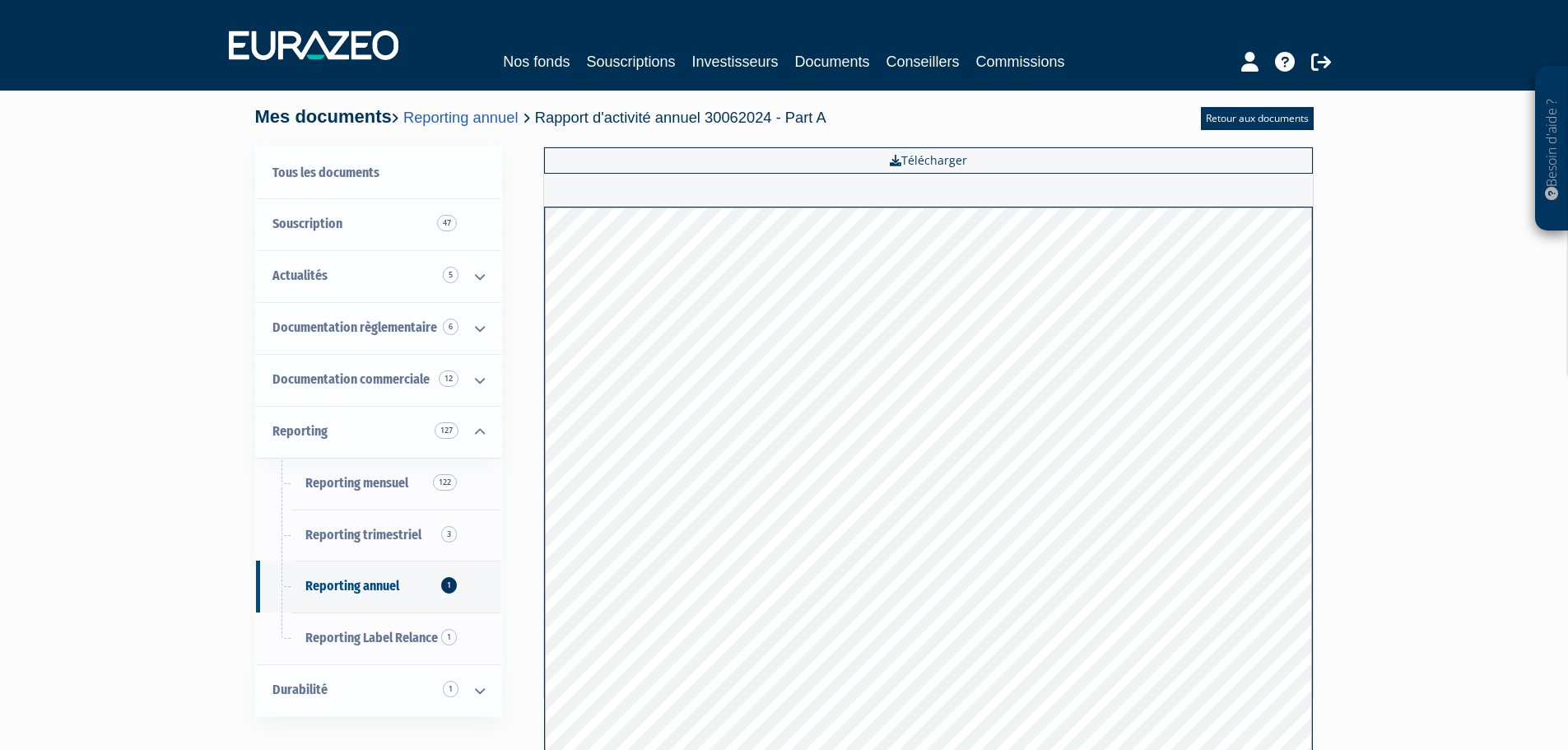
drag, startPoint x: 1373, startPoint y: 420, endPoint x: 1329, endPoint y: 447, distance: 51.6
click at [1371, 432] on div "Besoin d'aide ? × J'ai besoin d'aide Si vous avez une question à propos du fonc…" at bounding box center [784, 401] width 1568 height 803
